Goal: Task Accomplishment & Management: Complete application form

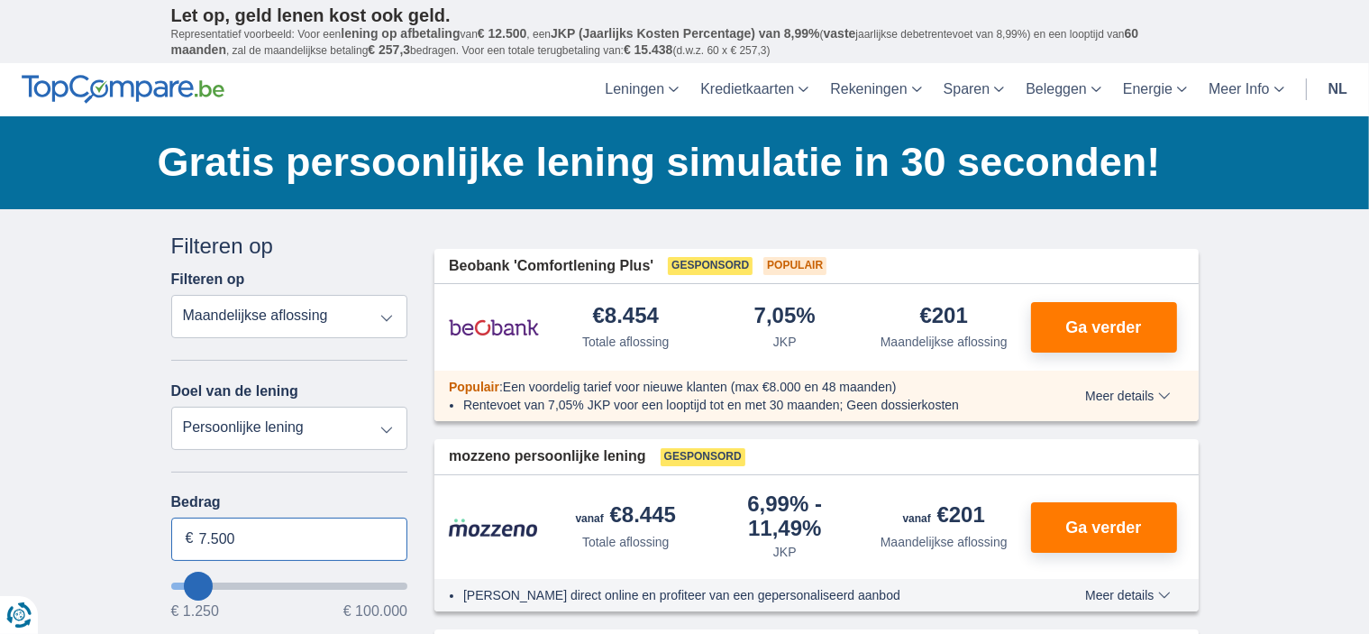
click at [353, 539] on input "7.500" at bounding box center [289, 538] width 237 height 43
drag, startPoint x: 245, startPoint y: 542, endPoint x: 199, endPoint y: 542, distance: 46.0
click at [199, 542] on input "7.500" at bounding box center [289, 538] width 237 height 43
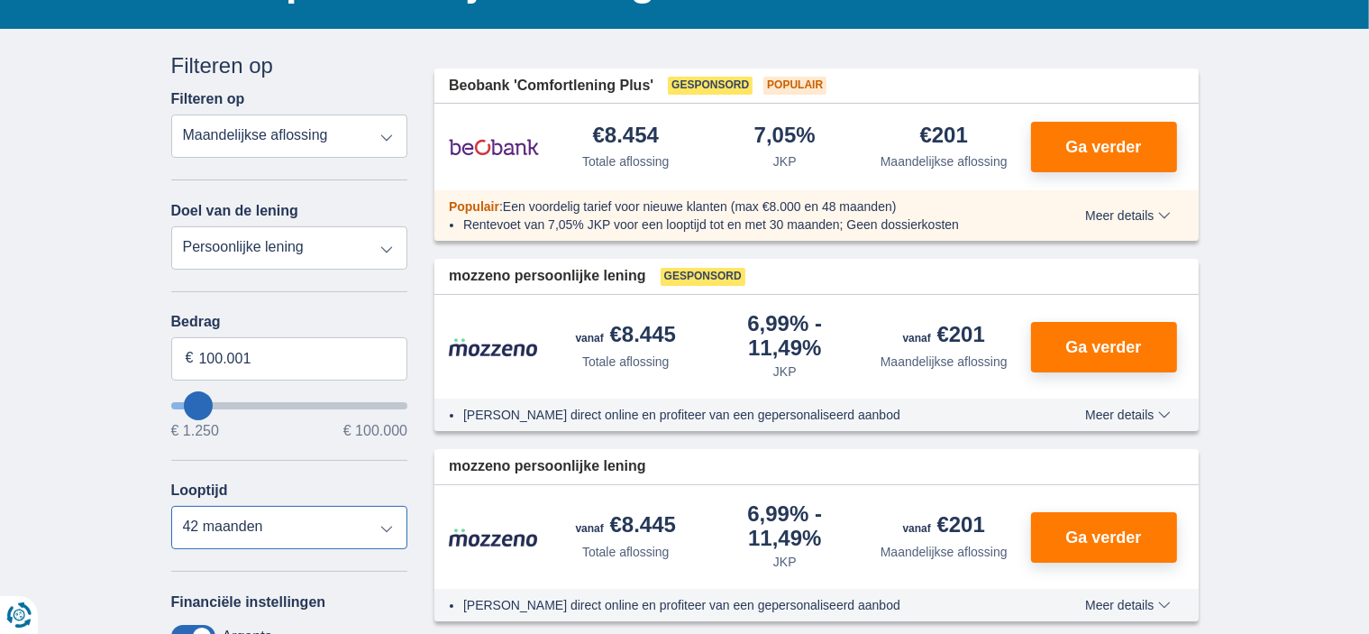
type input "100.000"
type input "99250"
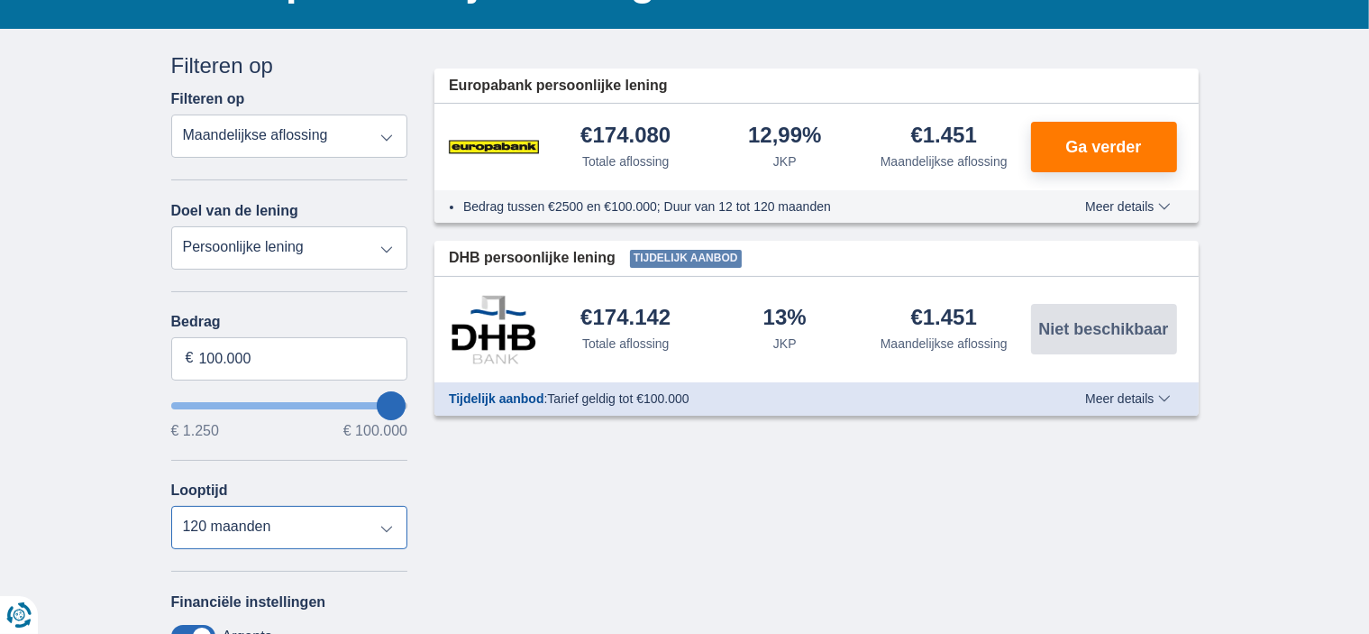
select select "60"
click at [171, 508] on select "12 maanden 18 maanden 24 maanden 30 maanden 36 maanden 42 maanden 48 maanden 60…" at bounding box center [289, 527] width 237 height 43
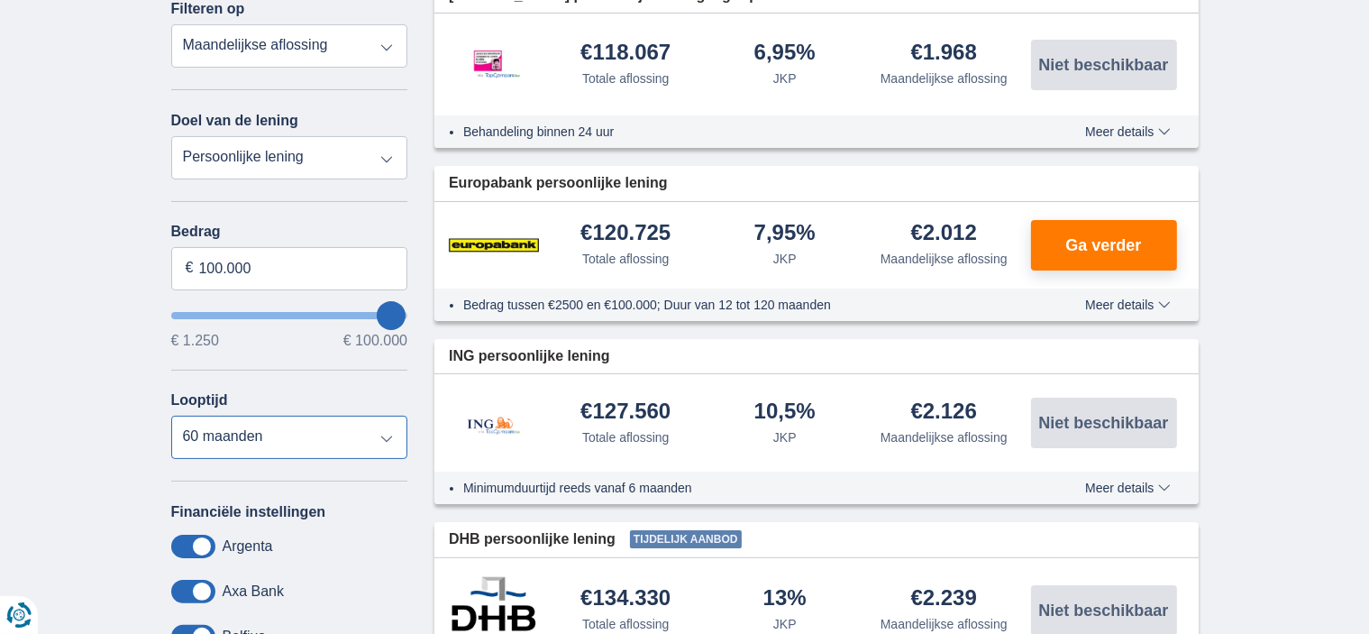
scroll to position [90, 0]
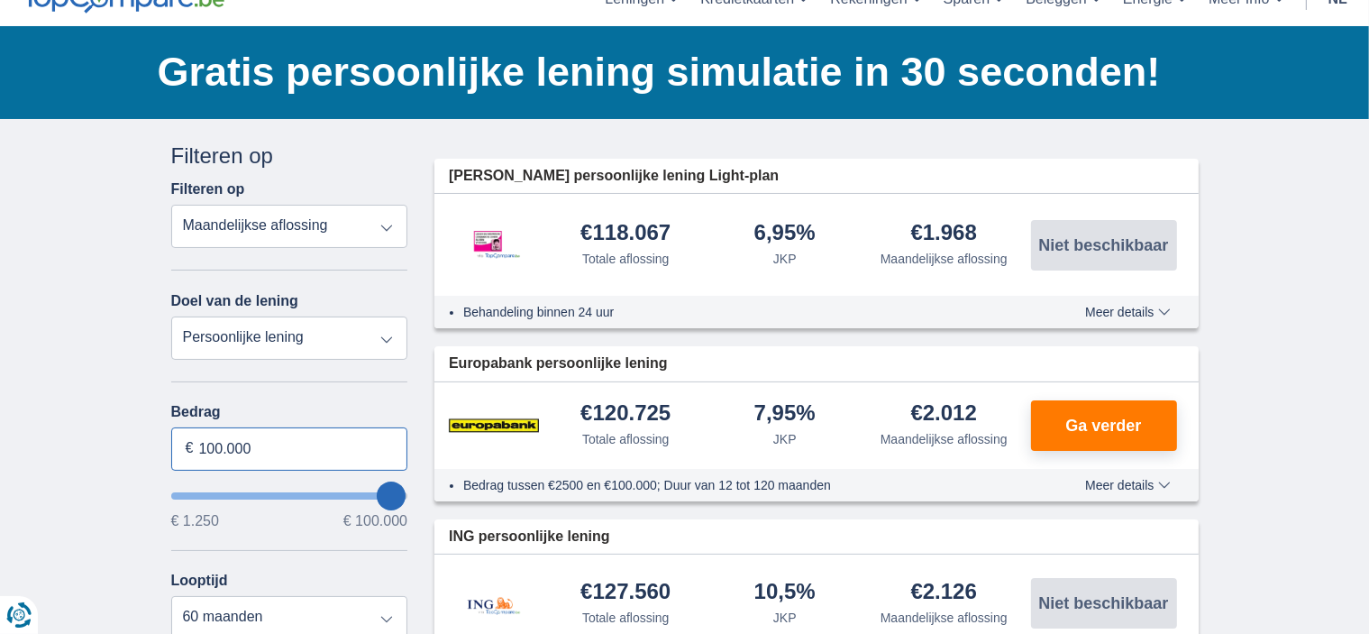
click at [224, 448] on input "100.000" at bounding box center [289, 448] width 237 height 43
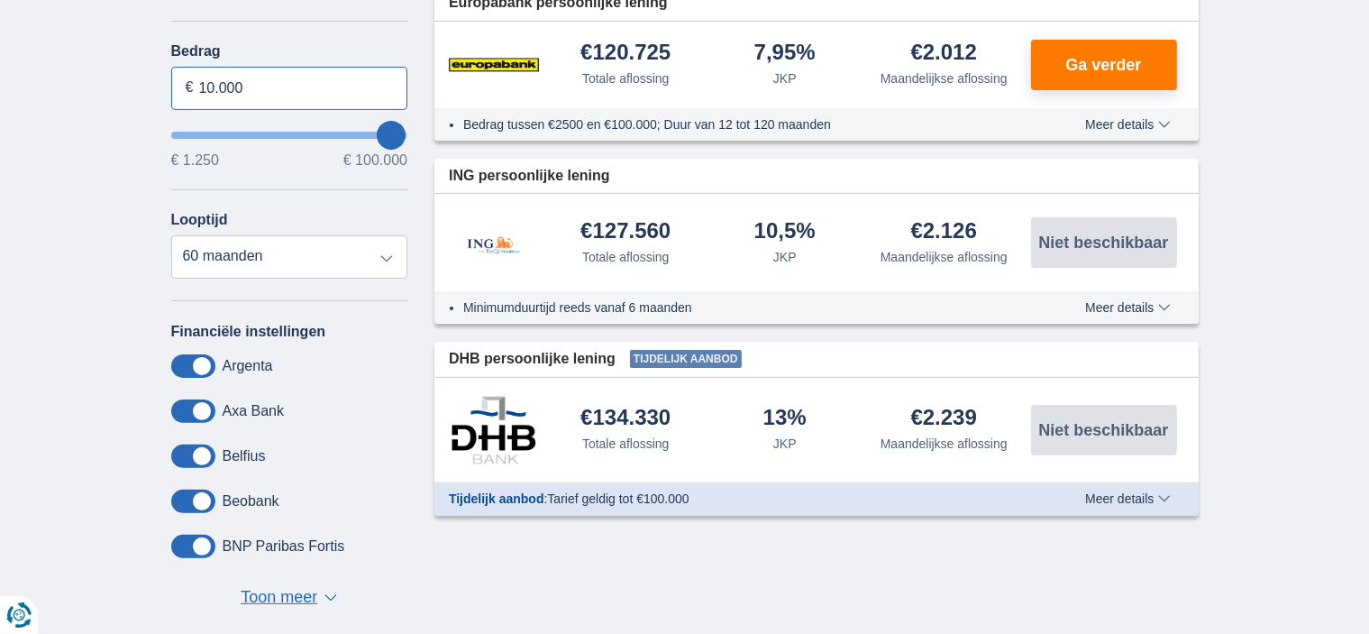
scroll to position [541, 0]
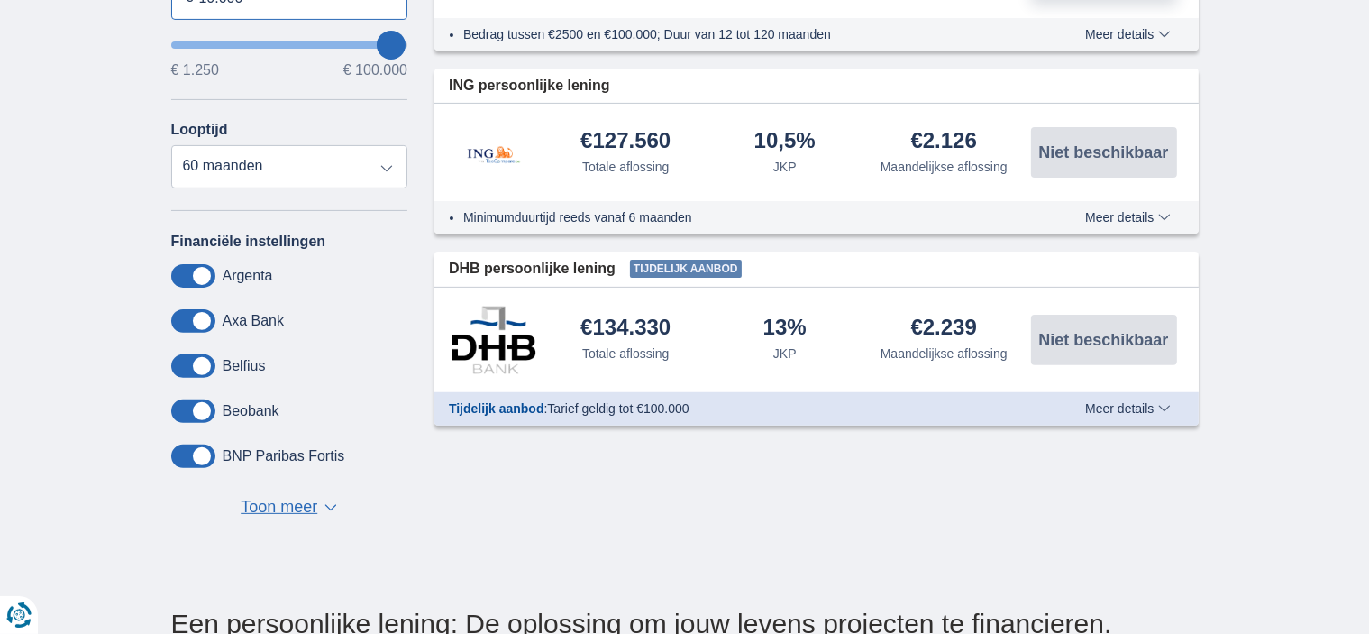
type input "10.000"
type input "10250"
select select "48"
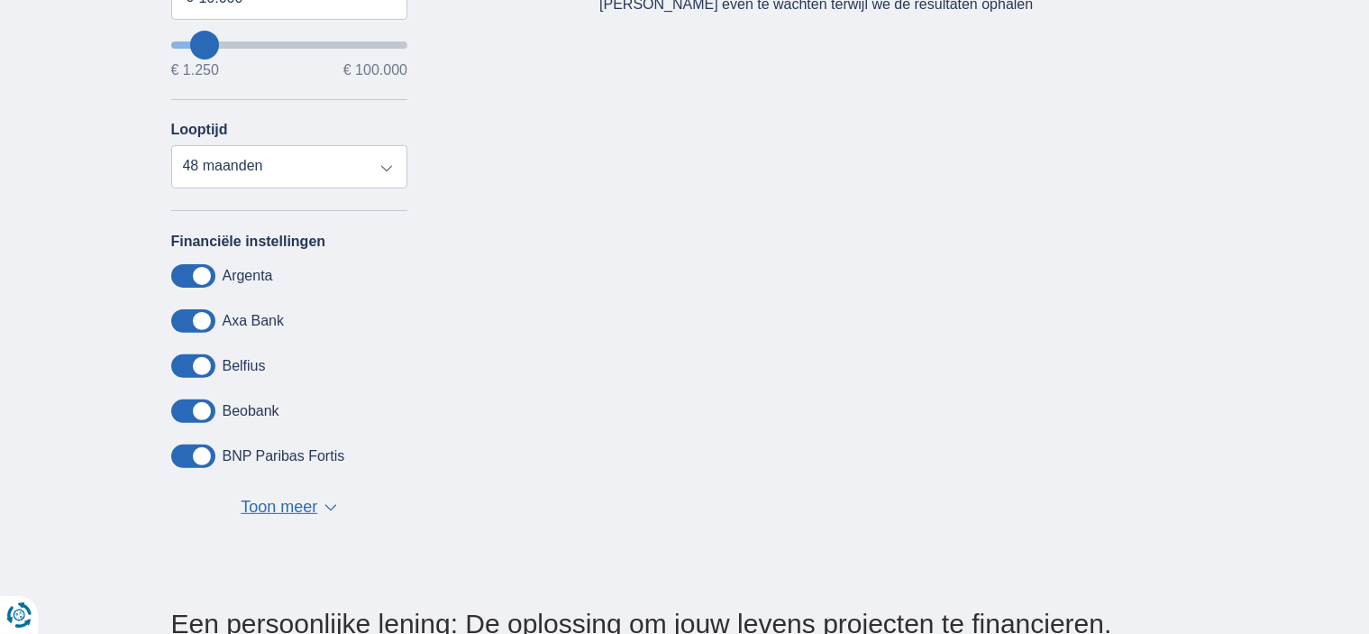
click at [493, 522] on div "Annuleren Filters Filteren op Filteren op Totale aflossing JKP Maandelijkse afl…" at bounding box center [685, 118] width 1055 height 857
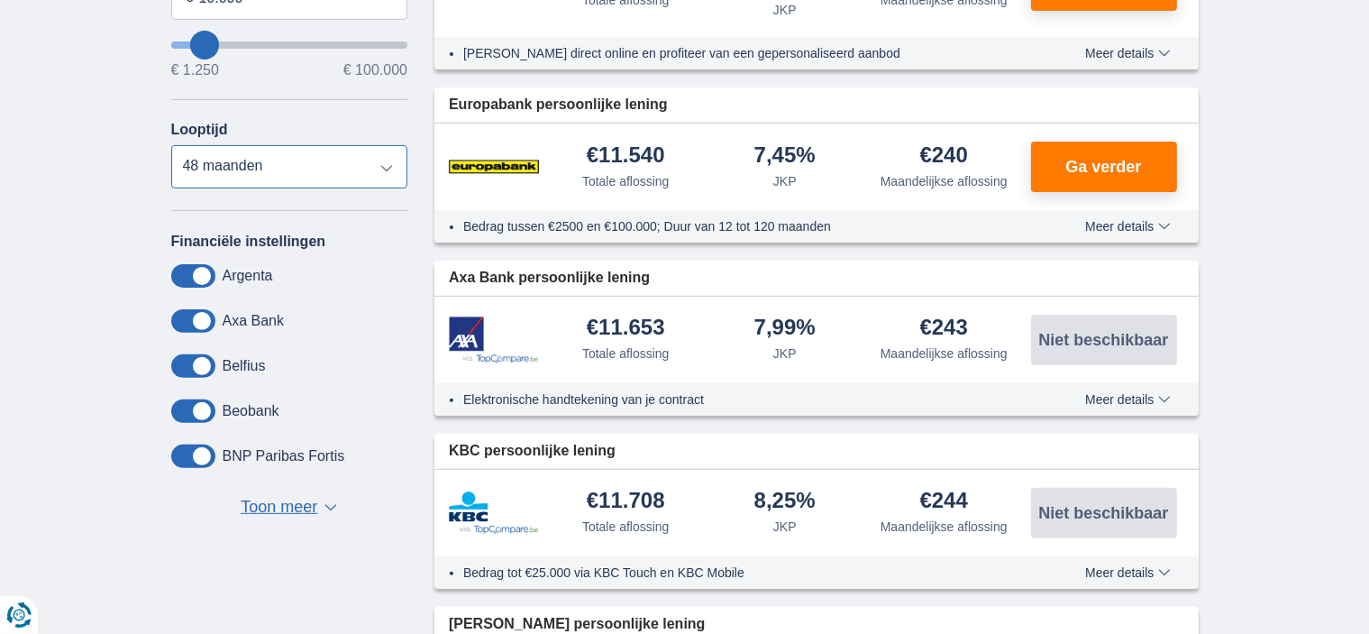
click at [393, 172] on select "12 maanden 18 maanden 24 maanden 30 maanden 36 maanden 42 maanden 48 maanden" at bounding box center [289, 166] width 237 height 43
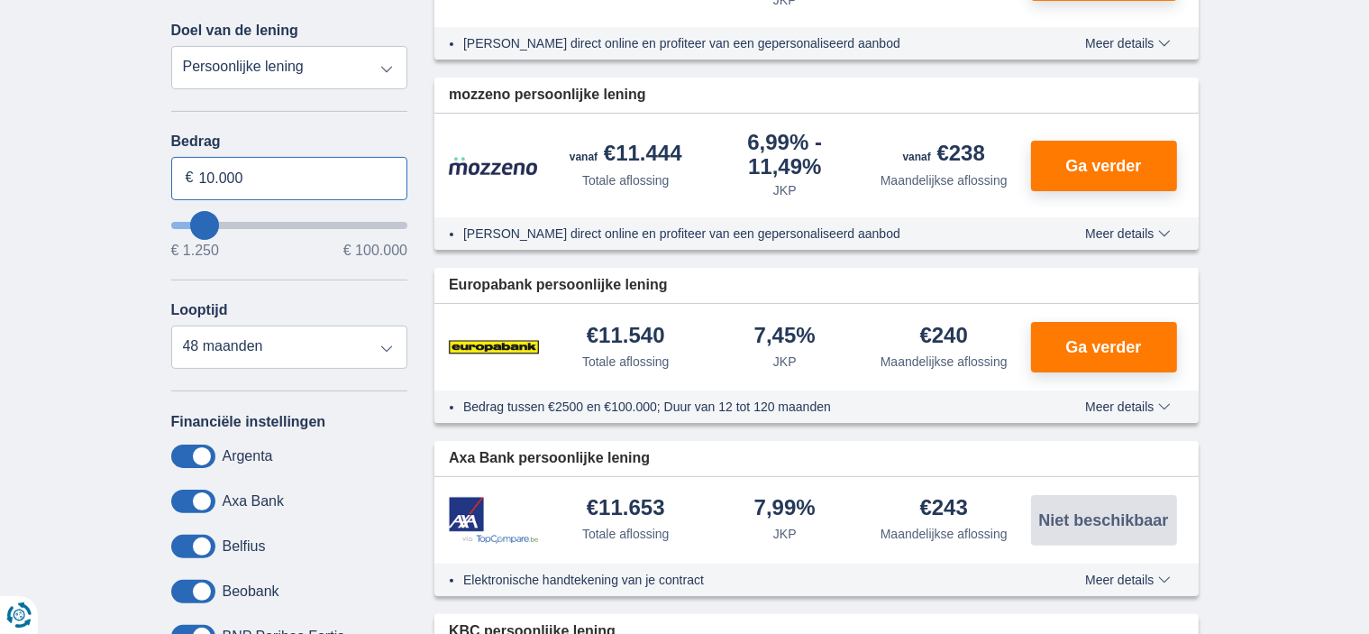
click at [250, 179] on input "10.000" at bounding box center [289, 178] width 237 height 43
type input "10.001"
type input "10250"
select select "60"
click at [171, 328] on select "12 maanden 18 maanden 24 maanden 30 maanden 36 maanden 42 maanden 48 maanden 60…" at bounding box center [289, 346] width 237 height 43
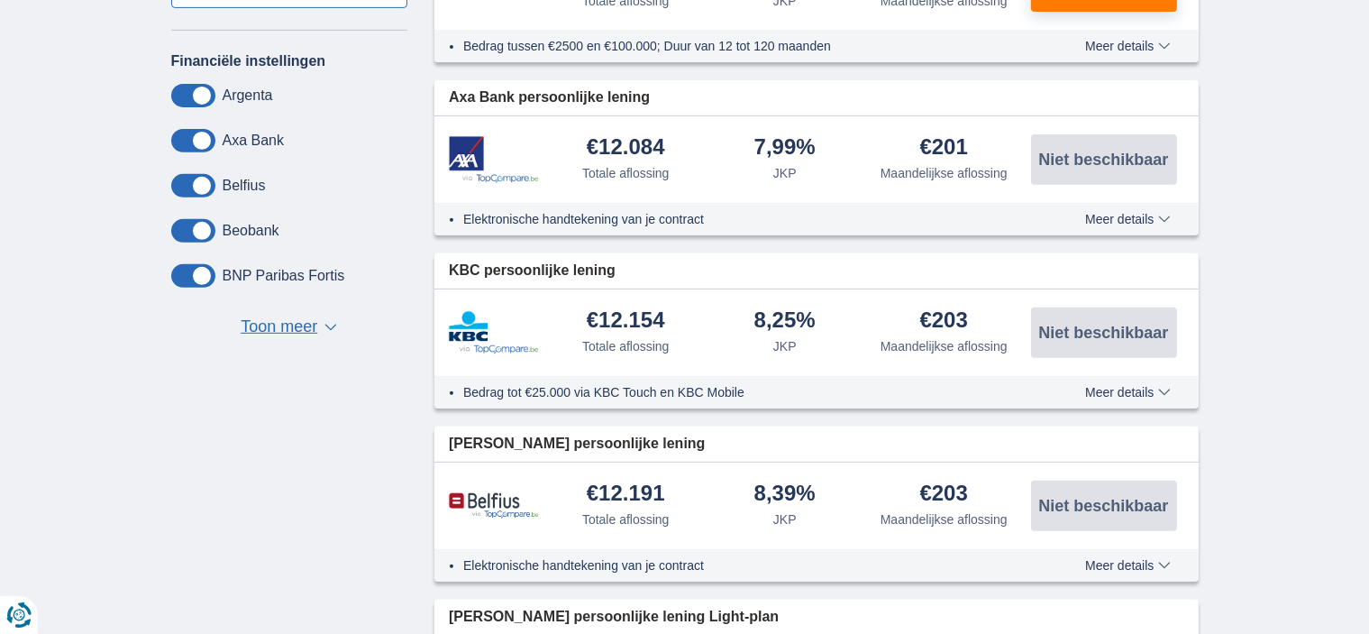
scroll to position [541, 0]
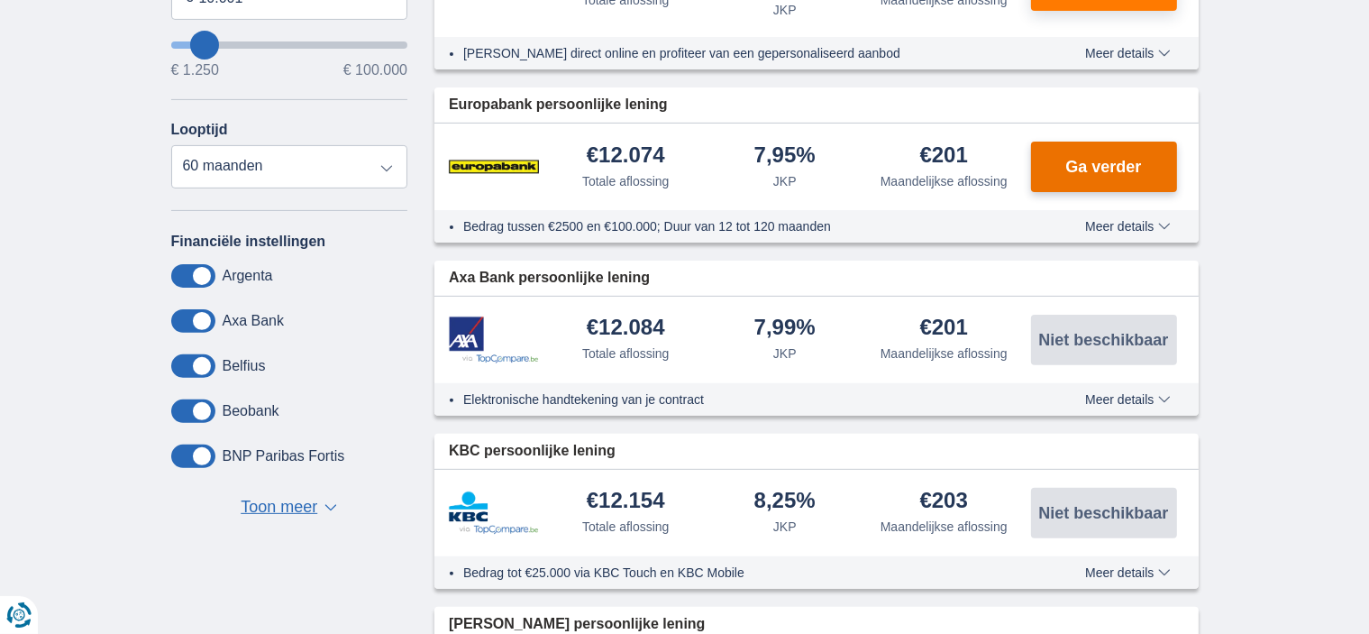
click at [1096, 166] on span "Ga verder" at bounding box center [1103, 167] width 76 height 16
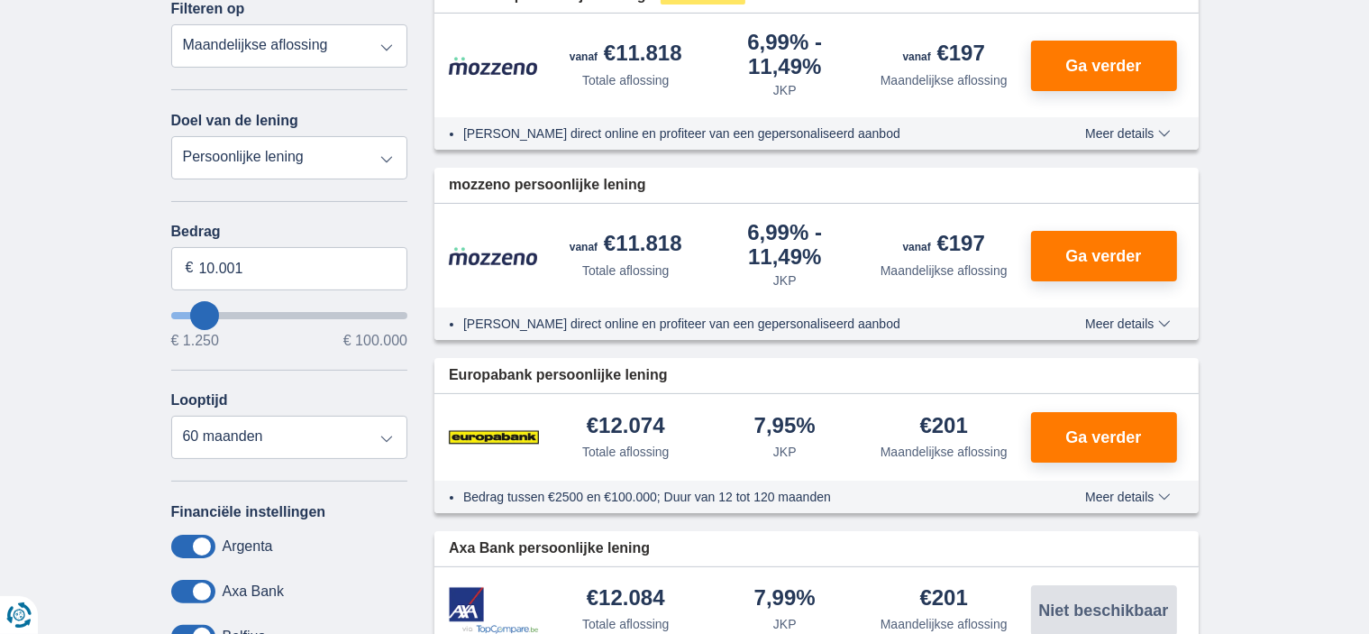
scroll to position [0, 0]
